Goal: Task Accomplishment & Management: Manage account settings

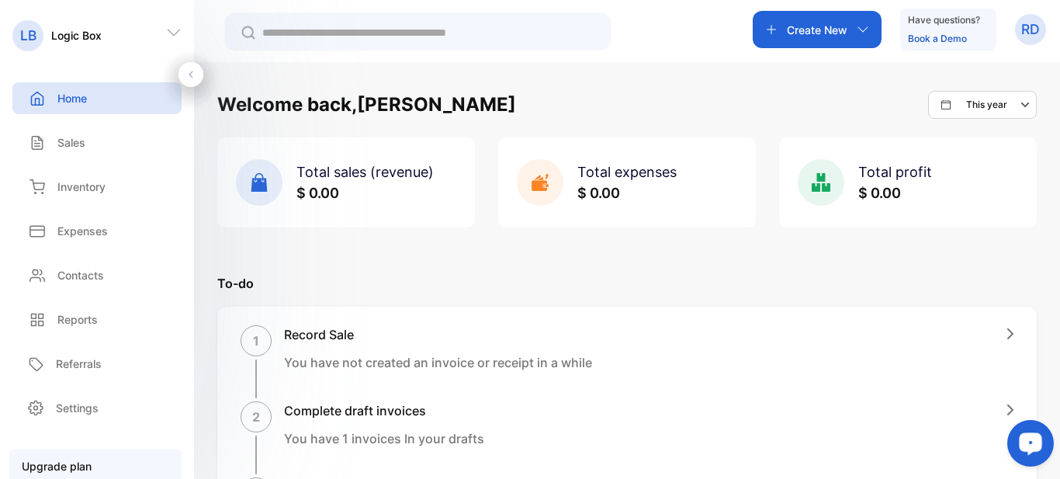
click at [1023, 31] on p "RD" at bounding box center [1030, 29] width 19 height 20
click at [962, 137] on div "Logout" at bounding box center [973, 126] width 143 height 31
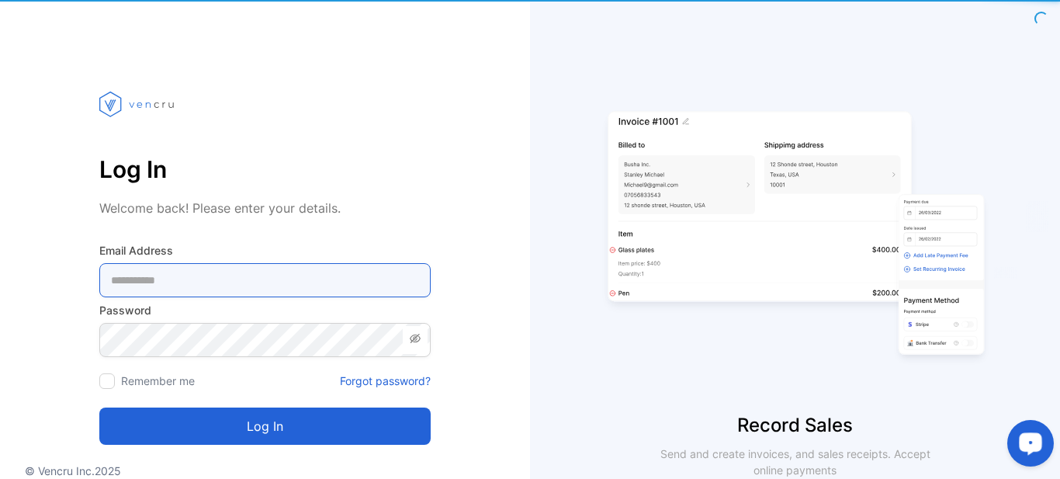
type Address-inputemail "**********"
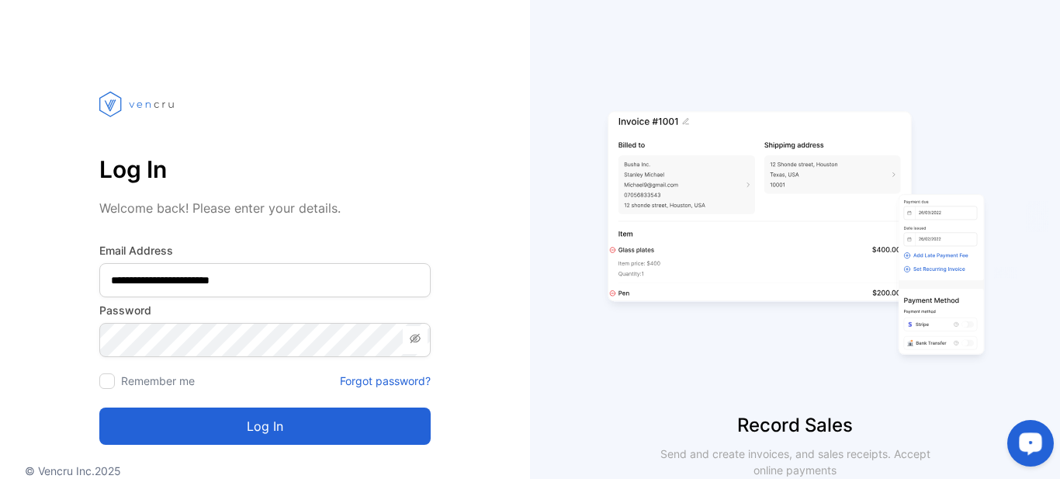
click at [300, 434] on button "Log in" at bounding box center [264, 425] width 331 height 37
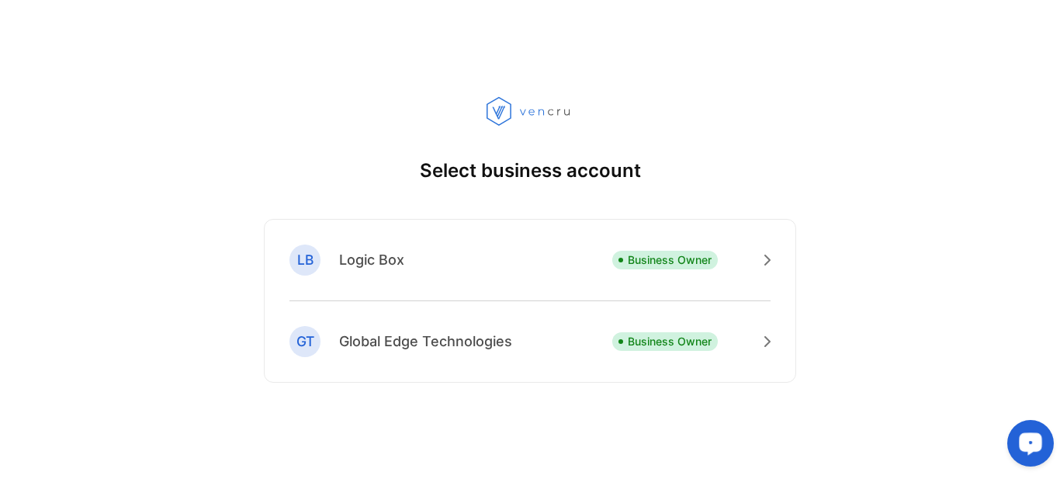
click at [503, 169] on p "Select business account" at bounding box center [530, 171] width 221 height 28
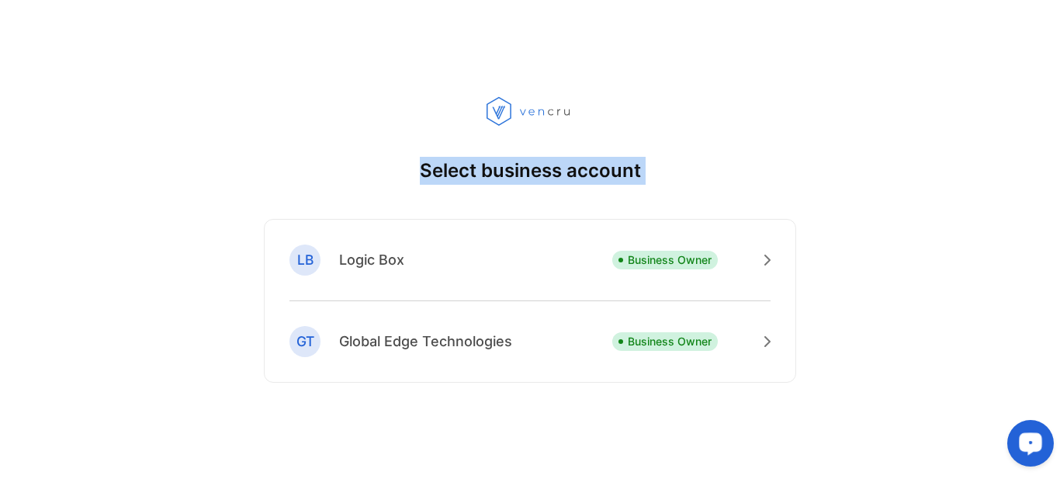
click at [503, 169] on p "Select business account" at bounding box center [530, 171] width 221 height 28
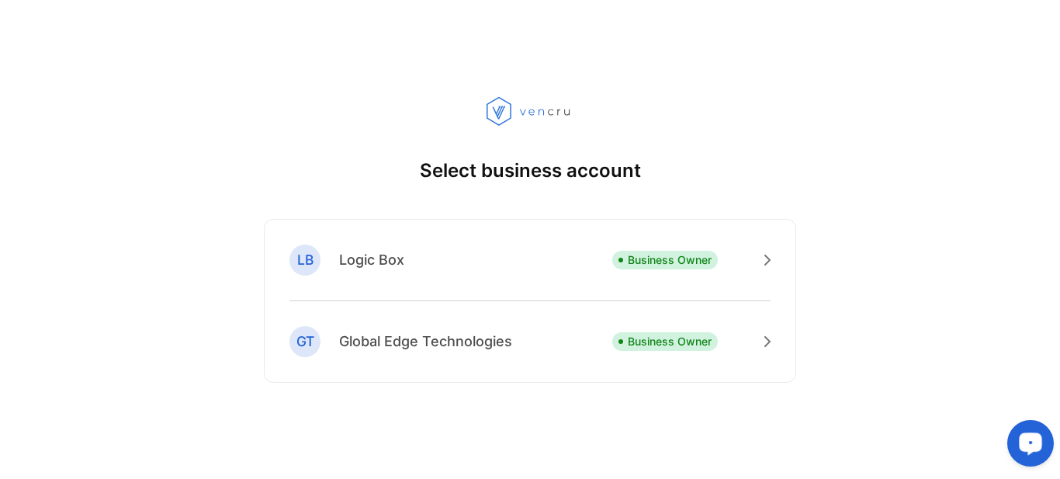
click at [313, 166] on div "Select business account LB Logic Box Business Owner GT Global Edge Technologies…" at bounding box center [530, 239] width 1060 height 479
click at [473, 170] on p "Select business account" at bounding box center [530, 171] width 221 height 28
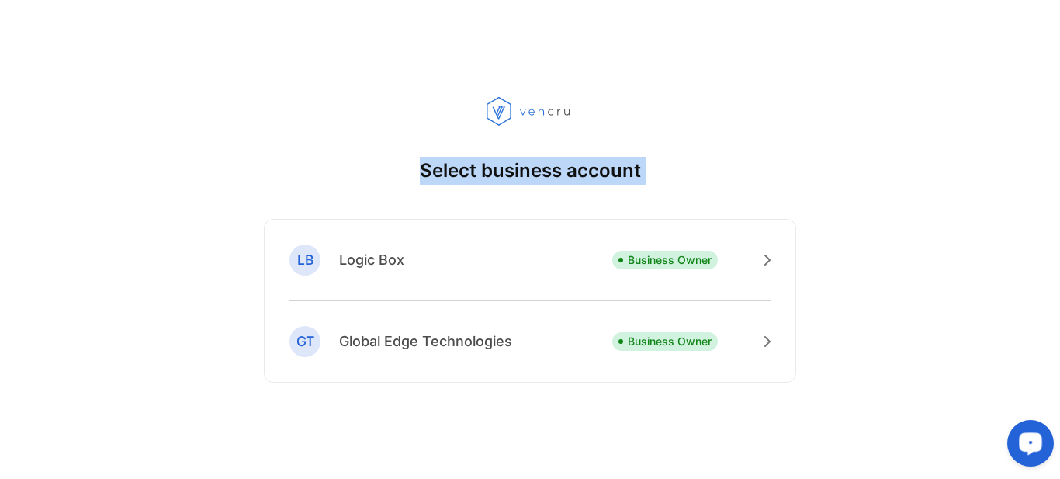
click at [473, 170] on p "Select business account" at bounding box center [530, 171] width 221 height 28
click at [535, 111] on img at bounding box center [529, 110] width 87 height 29
click at [496, 107] on img at bounding box center [529, 110] width 87 height 29
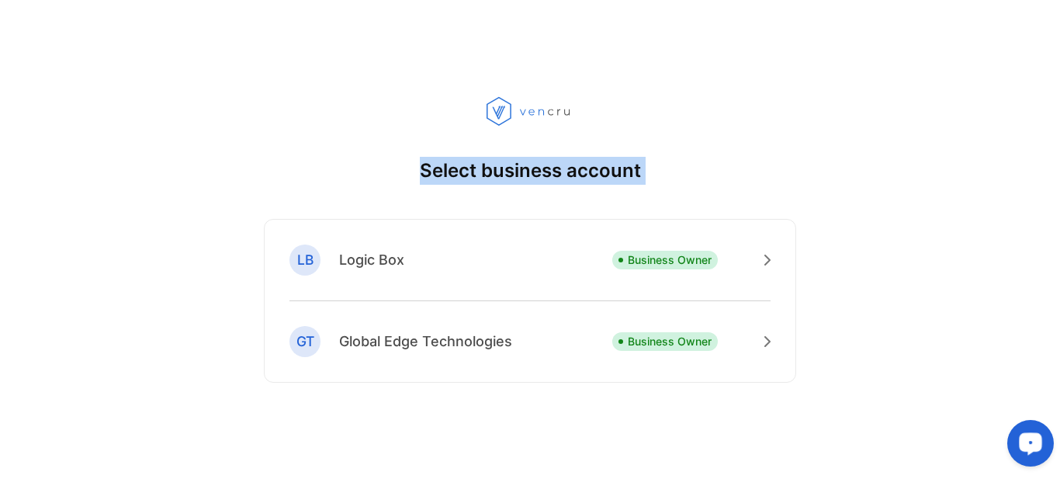
click at [496, 107] on img at bounding box center [529, 110] width 87 height 29
click at [493, 158] on p "Select business account" at bounding box center [530, 171] width 221 height 28
click at [490, 173] on p "Select business account" at bounding box center [530, 171] width 221 height 28
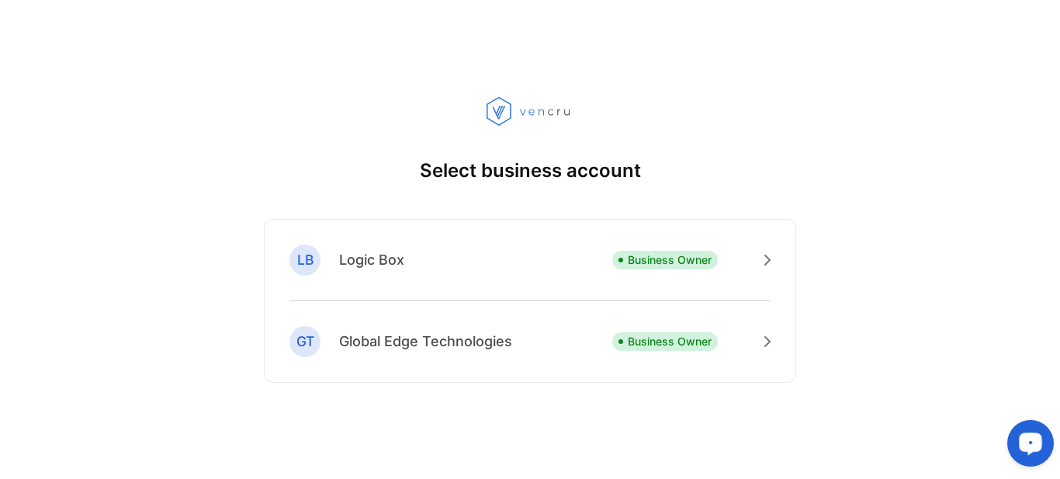
click at [490, 173] on p "Select business account" at bounding box center [530, 171] width 221 height 28
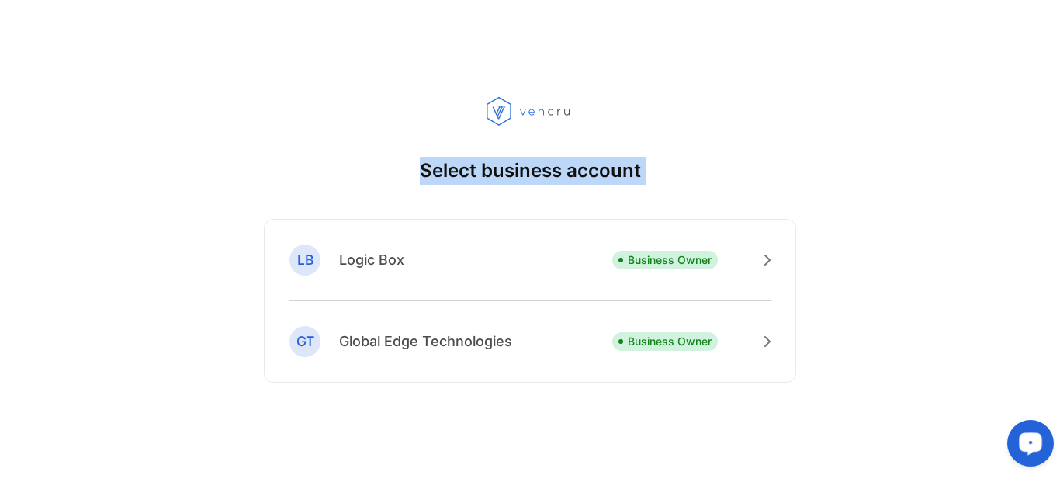
click at [490, 173] on p "Select business account" at bounding box center [530, 171] width 221 height 28
click at [553, 161] on p "Select business account" at bounding box center [530, 171] width 221 height 28
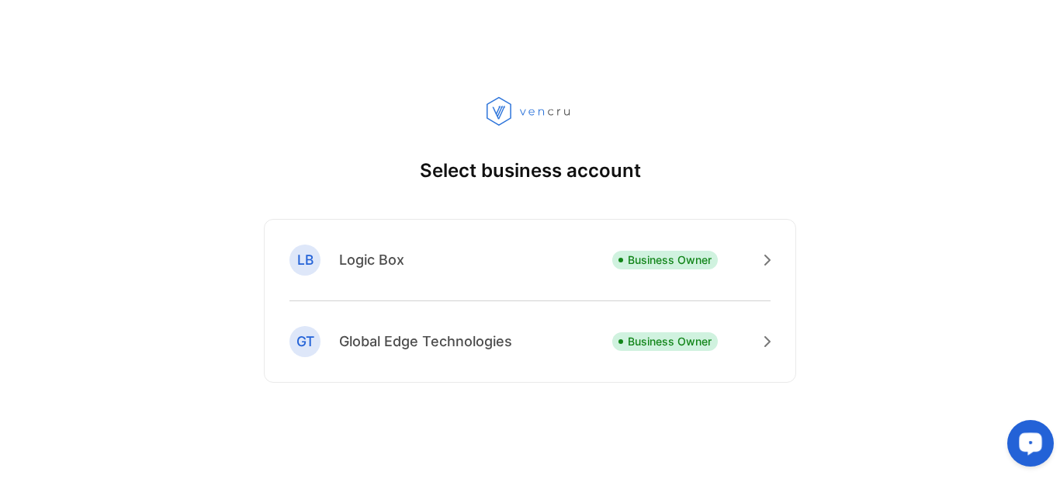
click at [484, 389] on div "Select business account LB Logic Box Business Owner GT Global Edge Technologies…" at bounding box center [530, 239] width 1060 height 479
